Goal: Use online tool/utility: Utilize a website feature to perform a specific function

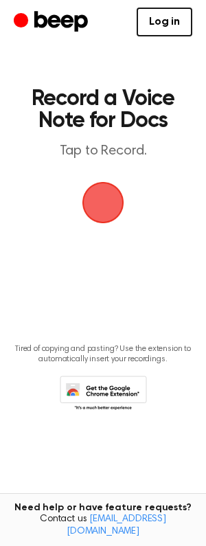
click at [97, 202] on span "button" at bounding box center [103, 202] width 38 height 38
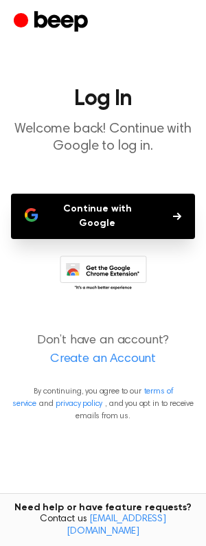
click at [97, 202] on button "Continue with Google" at bounding box center [103, 216] width 184 height 45
click at [108, 212] on button "Continue with Google" at bounding box center [103, 216] width 184 height 45
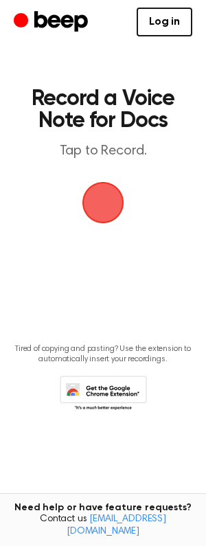
click at [107, 189] on span "button" at bounding box center [103, 202] width 47 height 47
click at [171, 23] on link "Log in" at bounding box center [165, 22] width 56 height 29
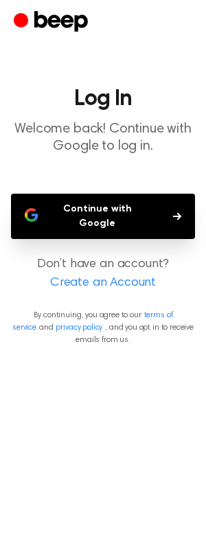
click at [85, 207] on button "Continue with Google" at bounding box center [103, 216] width 184 height 45
click at [100, 274] on link "Create an Account" at bounding box center [103, 283] width 178 height 19
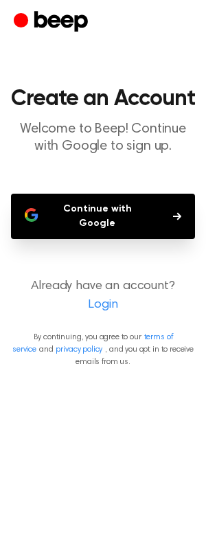
click at [102, 296] on link "Login" at bounding box center [103, 305] width 178 height 19
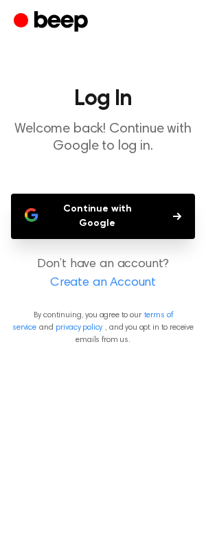
click at [96, 274] on link "Create an Account" at bounding box center [103, 283] width 178 height 19
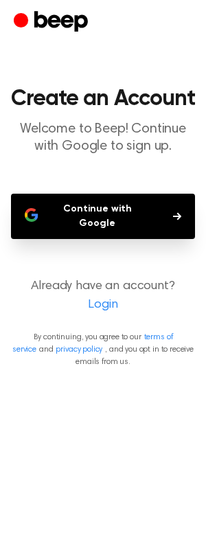
click at [83, 213] on button "Continue with Google" at bounding box center [103, 216] width 184 height 45
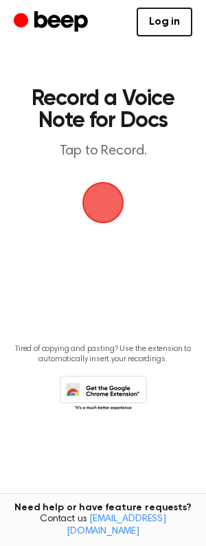
click at [110, 188] on span "button" at bounding box center [103, 202] width 38 height 38
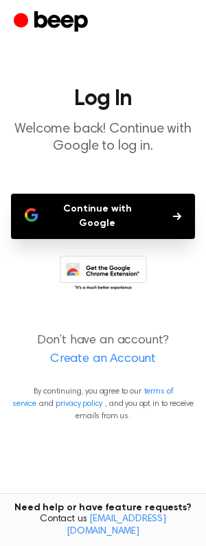
click at [103, 206] on button "Continue with Google" at bounding box center [103, 216] width 184 height 45
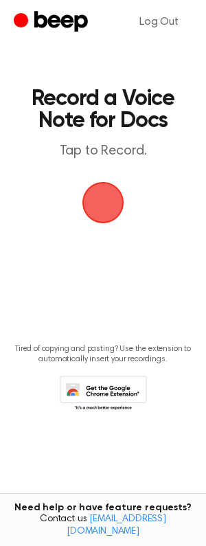
click at [111, 209] on span "button" at bounding box center [103, 202] width 38 height 38
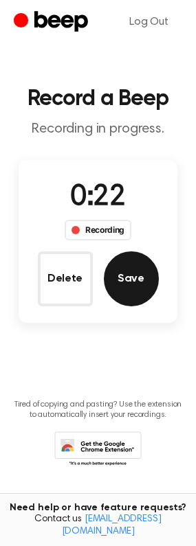
click at [127, 281] on button "Save" at bounding box center [131, 278] width 55 height 55
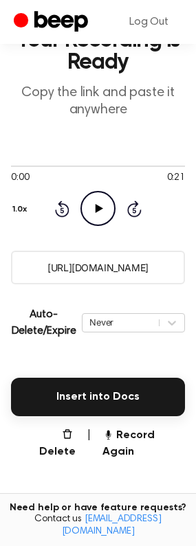
scroll to position [78, 0]
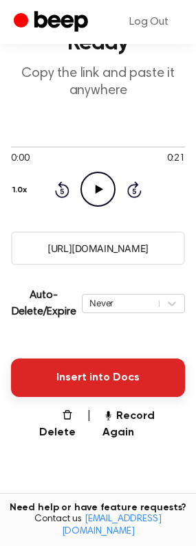
click at [88, 377] on button "Insert into Docs" at bounding box center [98, 377] width 174 height 38
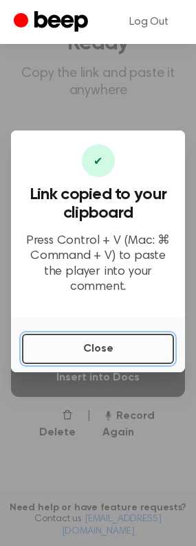
click at [96, 340] on button "Close" at bounding box center [98, 349] width 152 height 30
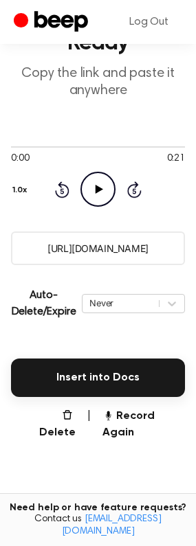
click at [118, 256] on input "https://beep.audio/7IvWnmy" at bounding box center [98, 248] width 174 height 34
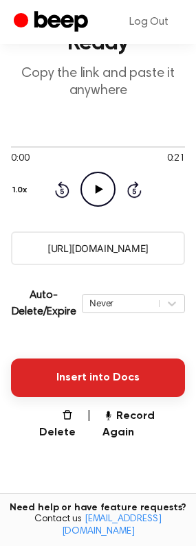
click at [128, 373] on button "Insert into Docs" at bounding box center [98, 377] width 174 height 38
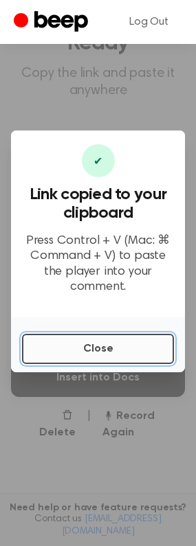
click at [93, 345] on button "Close" at bounding box center [98, 349] width 152 height 30
